Goal: Find specific page/section: Find specific page/section

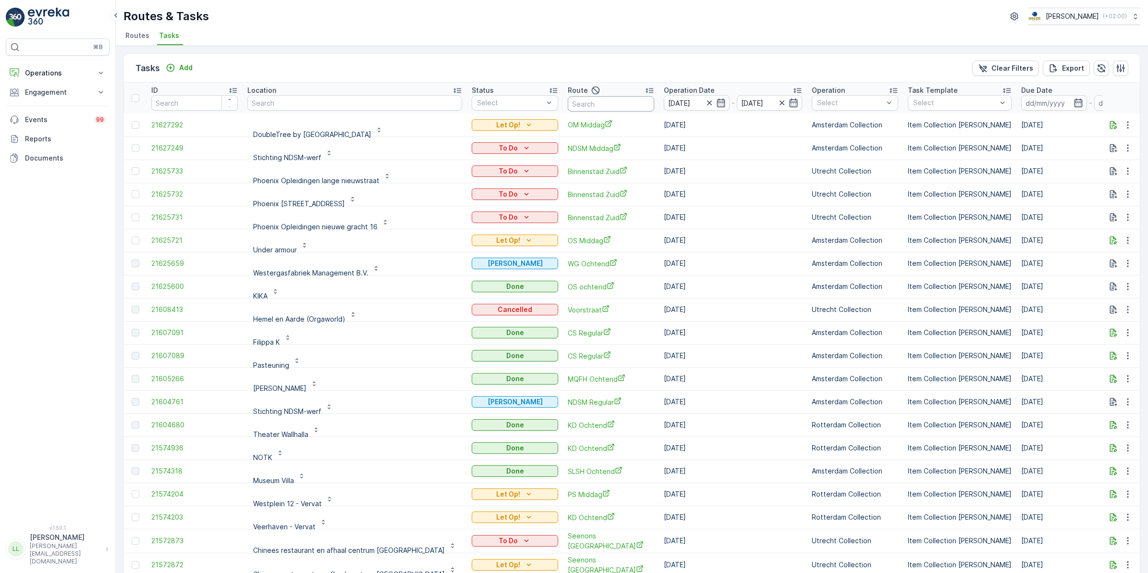
click at [597, 107] on input "text" at bounding box center [611, 103] width 86 height 15
click at [705, 106] on icon "button" at bounding box center [710, 103] width 10 height 10
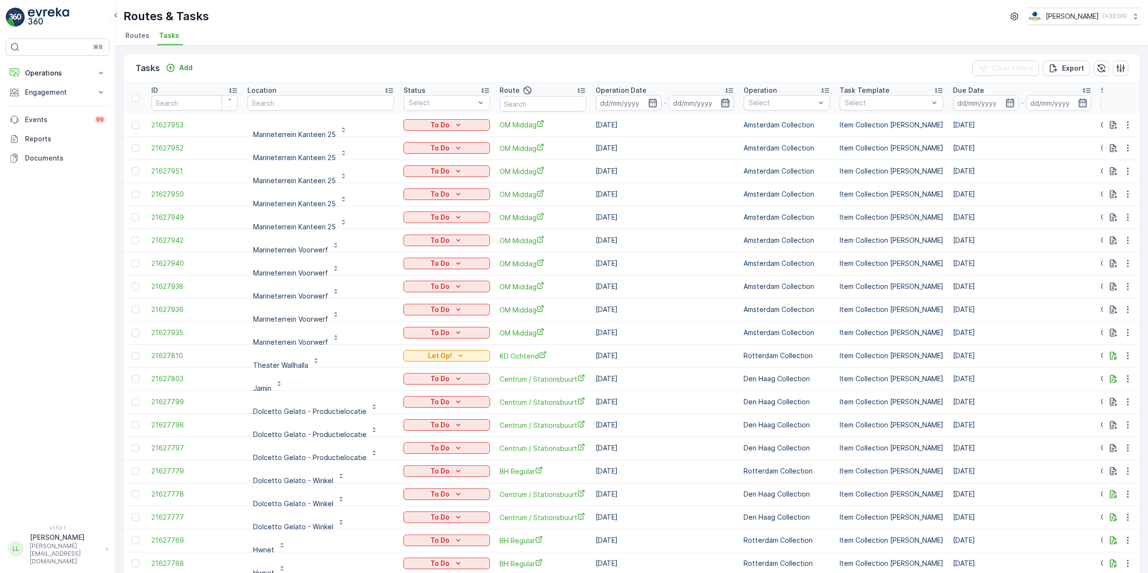
click at [721, 106] on icon "button" at bounding box center [726, 103] width 10 height 10
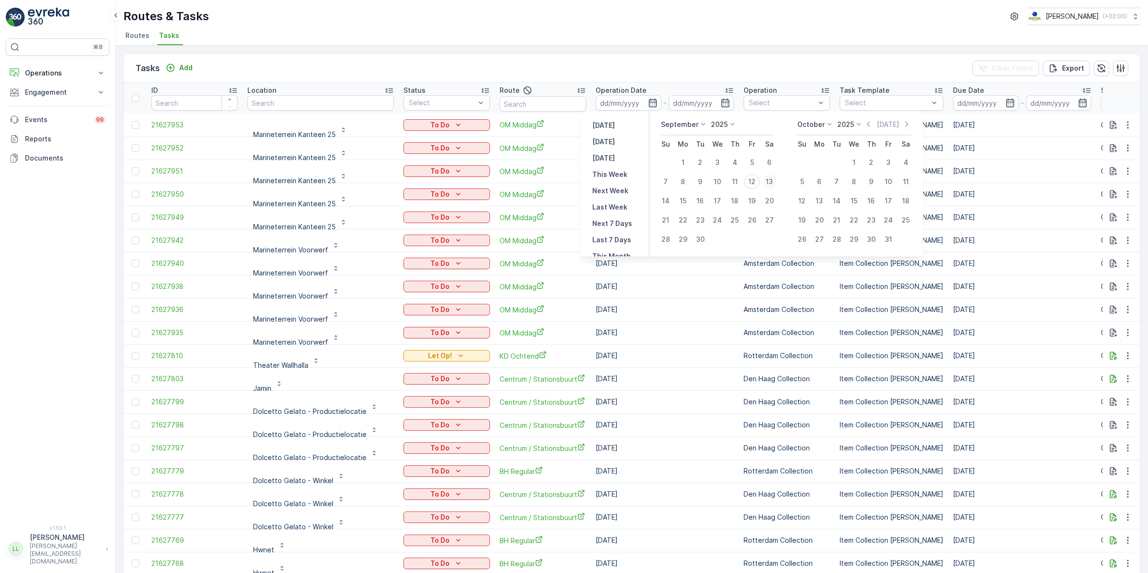
click at [771, 185] on div "13" at bounding box center [769, 181] width 15 height 15
type input "[DATE]"
click at [771, 185] on div "13" at bounding box center [769, 181] width 15 height 15
type input "[DATE]"
click at [772, 185] on div "13" at bounding box center [769, 181] width 15 height 15
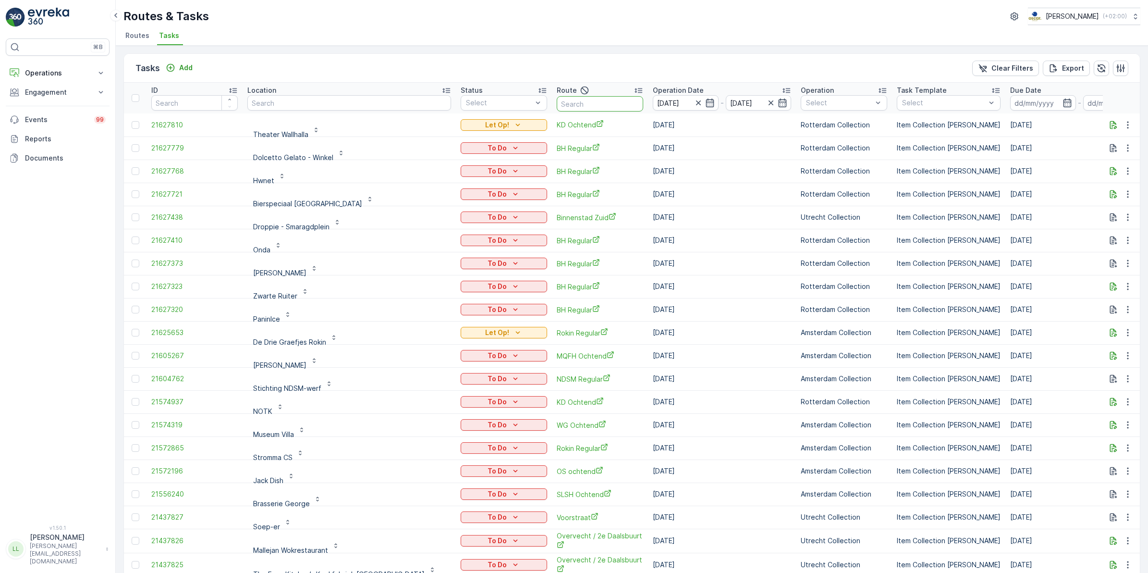
click at [557, 109] on input "text" at bounding box center [600, 103] width 86 height 15
type input "cs"
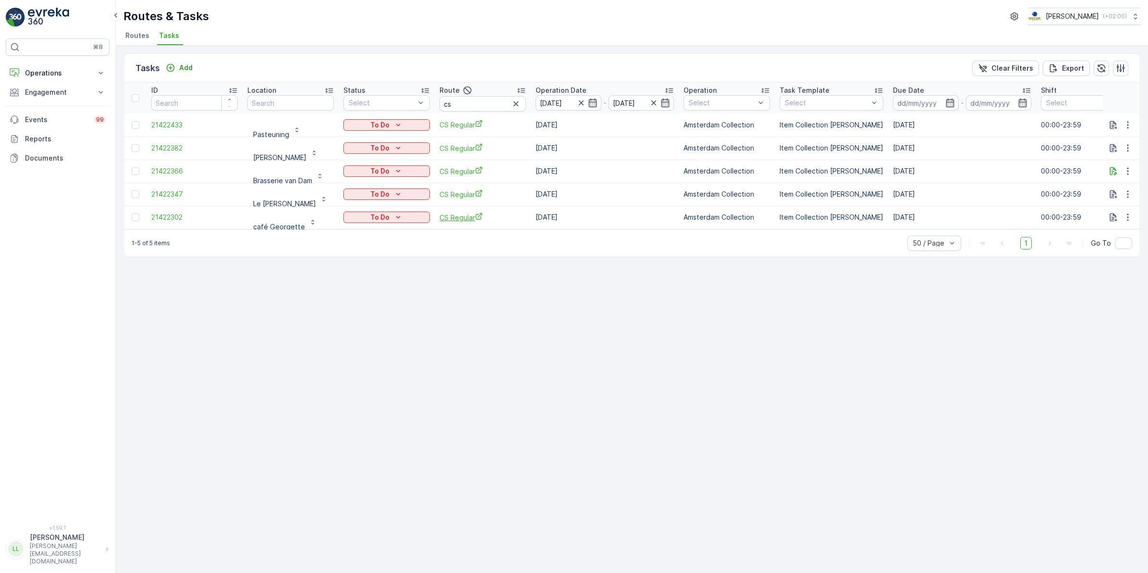
scroll to position [2, 0]
click at [584, 97] on icon "button" at bounding box center [581, 101] width 10 height 10
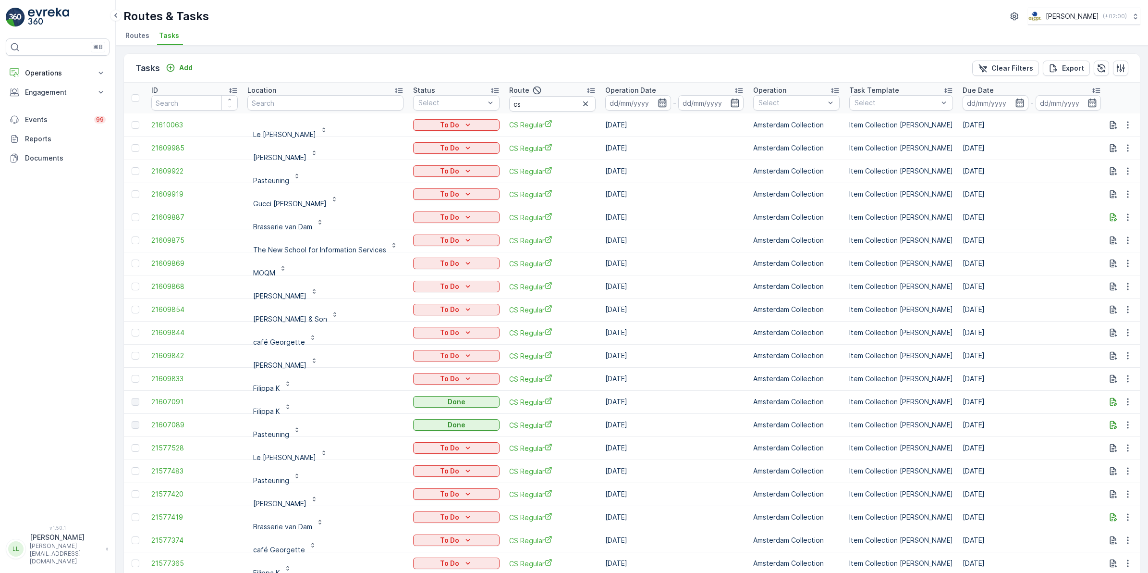
click at [661, 104] on icon "button" at bounding box center [663, 103] width 10 height 10
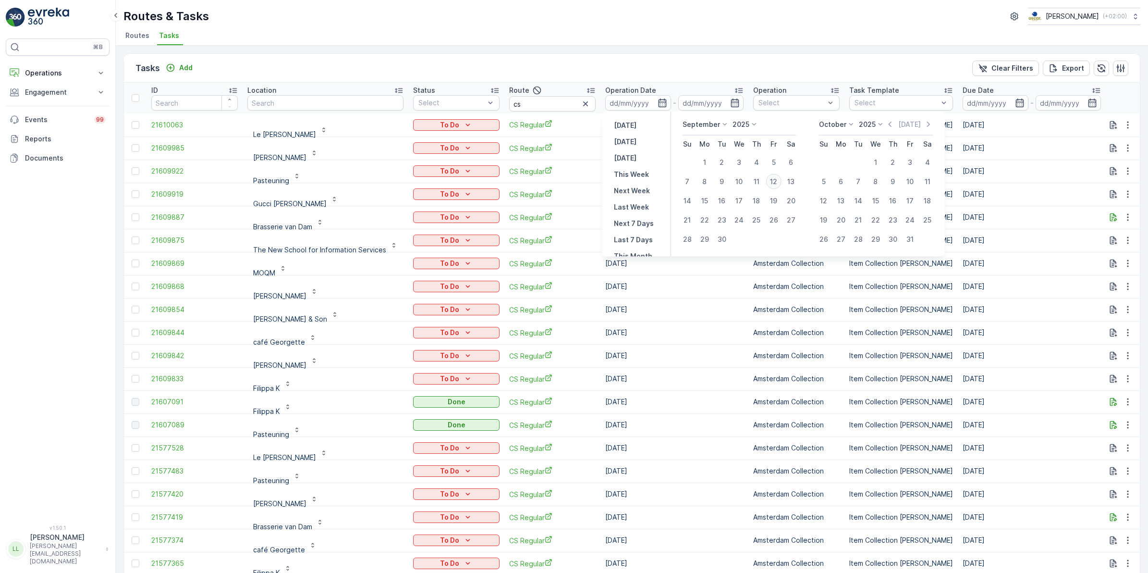
click at [773, 185] on div "12" at bounding box center [773, 181] width 15 height 15
type input "[DATE]"
click at [773, 185] on div "12" at bounding box center [773, 181] width 15 height 15
type input "[DATE]"
click at [773, 185] on div "12" at bounding box center [773, 181] width 15 height 15
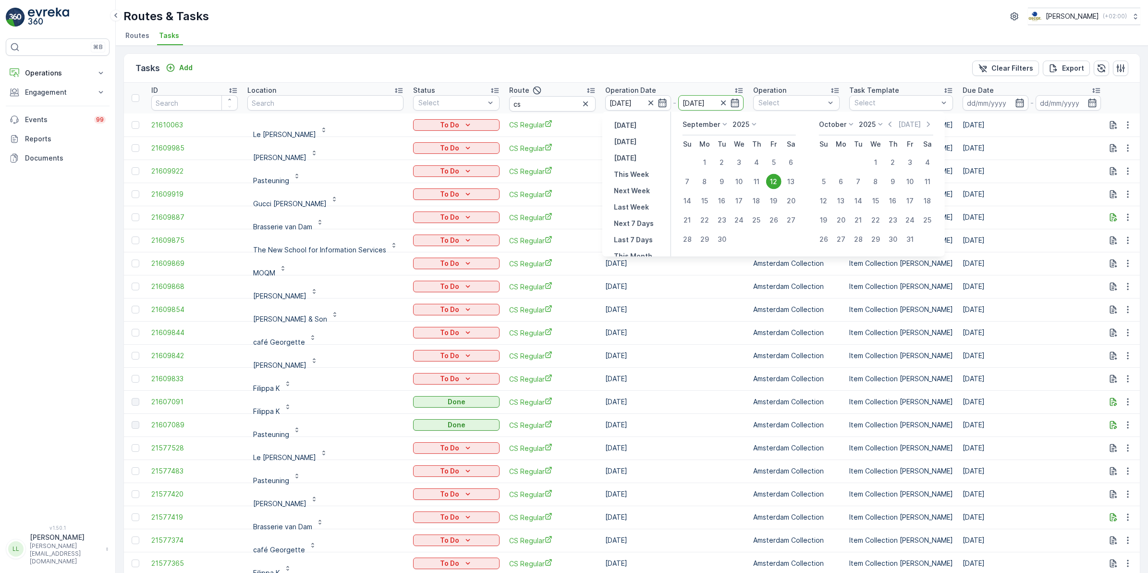
click at [773, 185] on td "Amsterdam Collection" at bounding box center [796, 194] width 96 height 23
